Goal: Find specific page/section: Find specific page/section

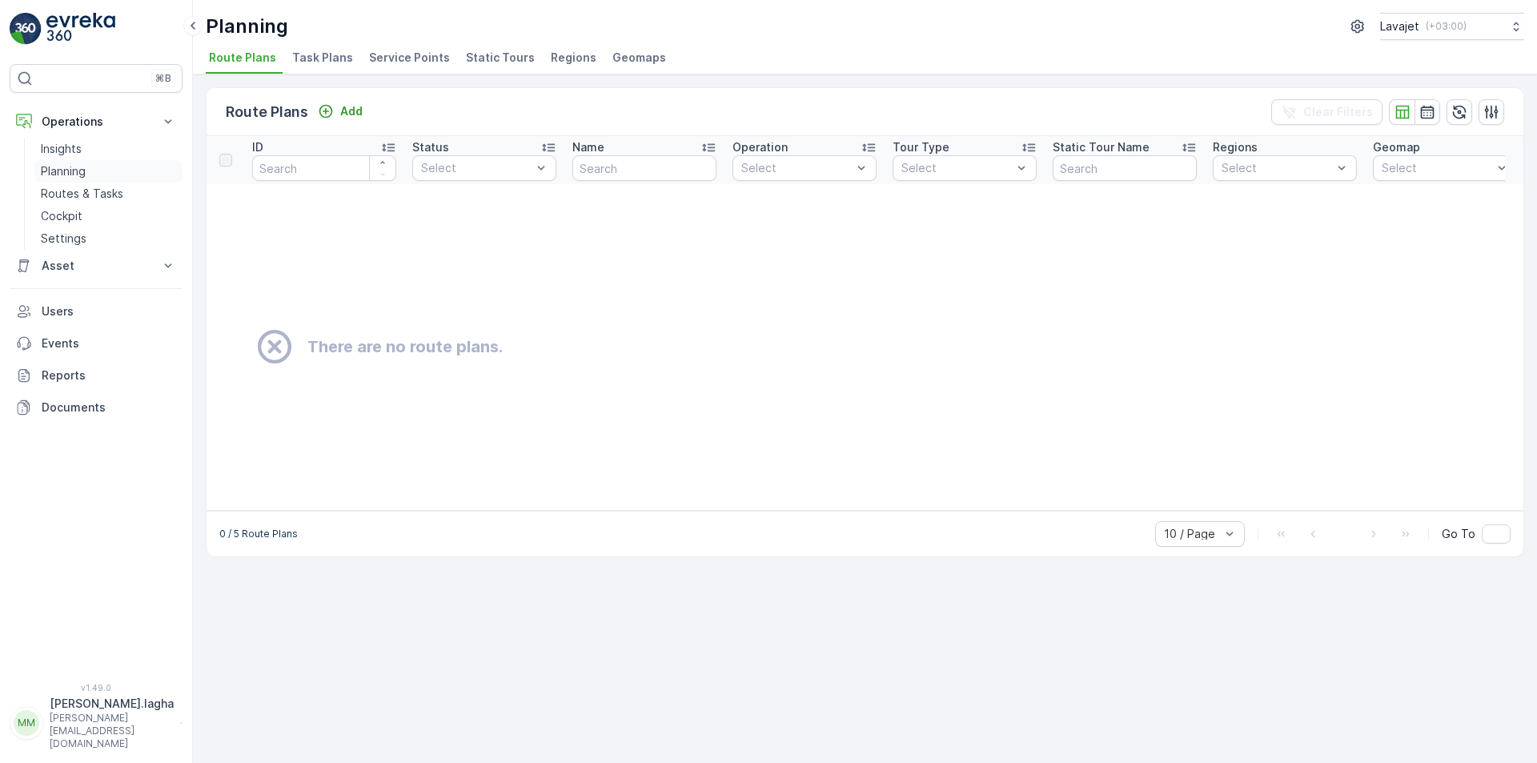
click at [63, 167] on p "Planning" at bounding box center [63, 171] width 45 height 16
click at [260, 58] on span "Route Plans" at bounding box center [242, 58] width 67 height 16
click at [73, 235] on p "Settings" at bounding box center [64, 239] width 46 height 16
